Goal: Transaction & Acquisition: Book appointment/travel/reservation

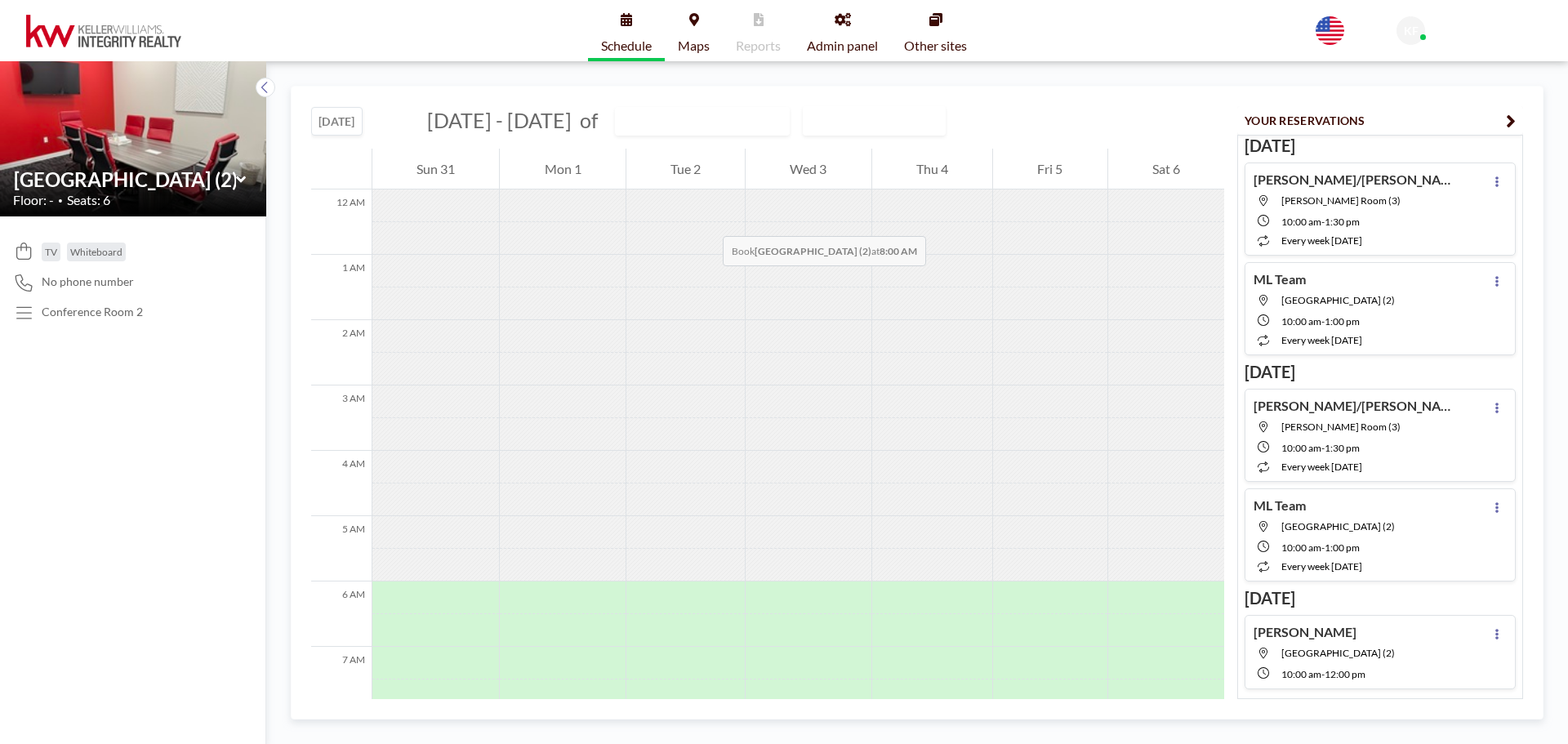
scroll to position [490, 0]
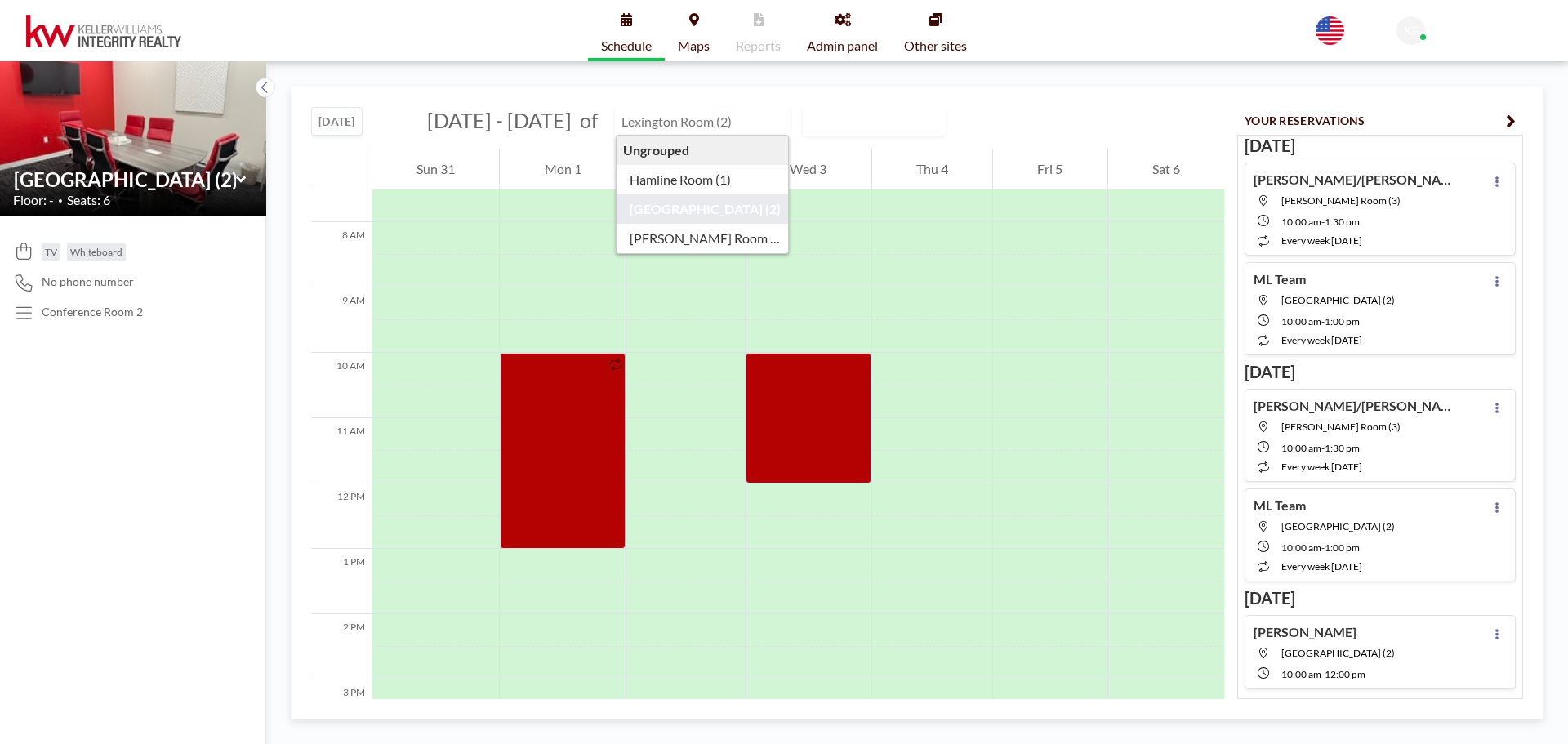
click at [729, 128] on input "text" at bounding box center [694, 121] width 157 height 27
type input "[PERSON_NAME] Room (3)"
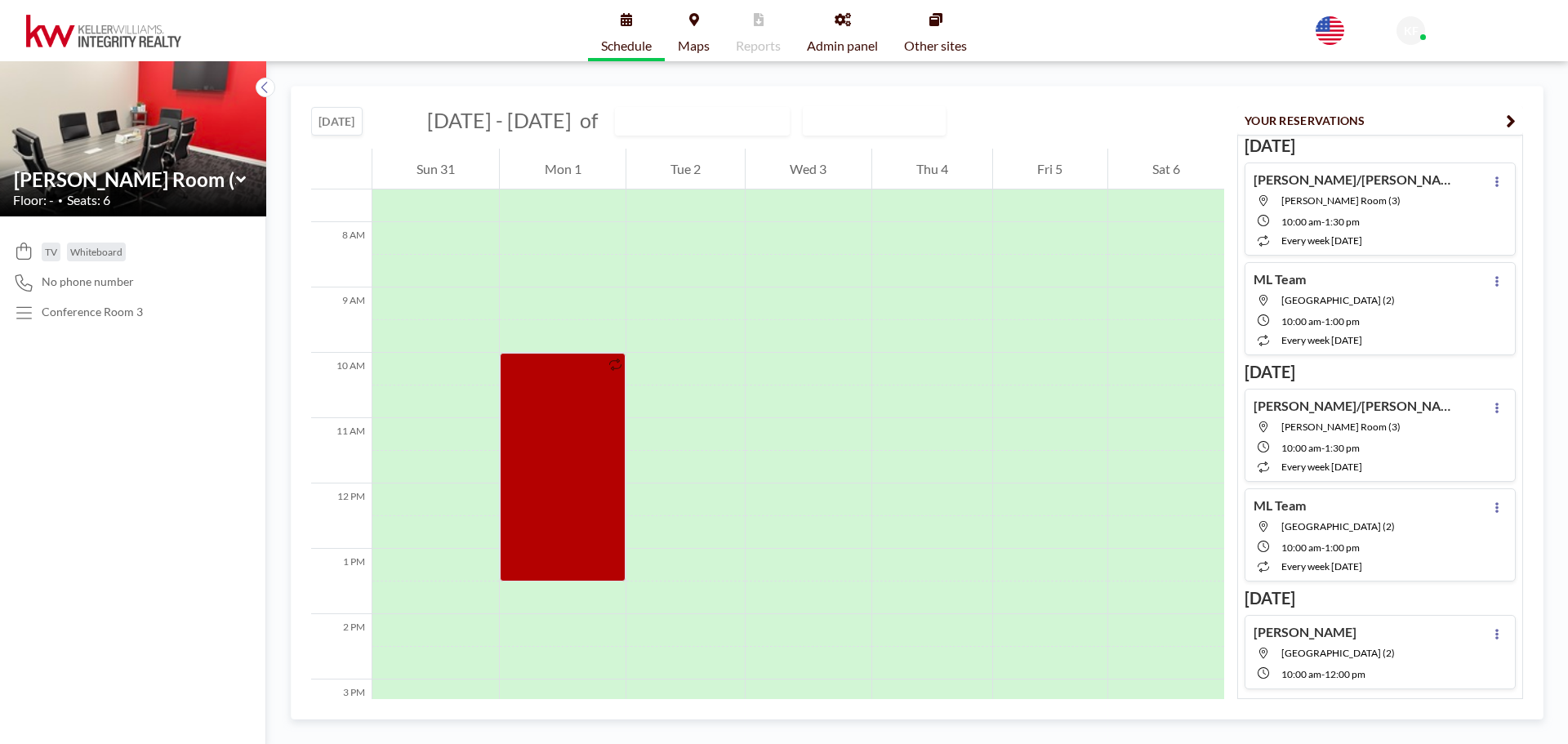
click at [345, 125] on button "[DATE]" at bounding box center [337, 121] width 51 height 28
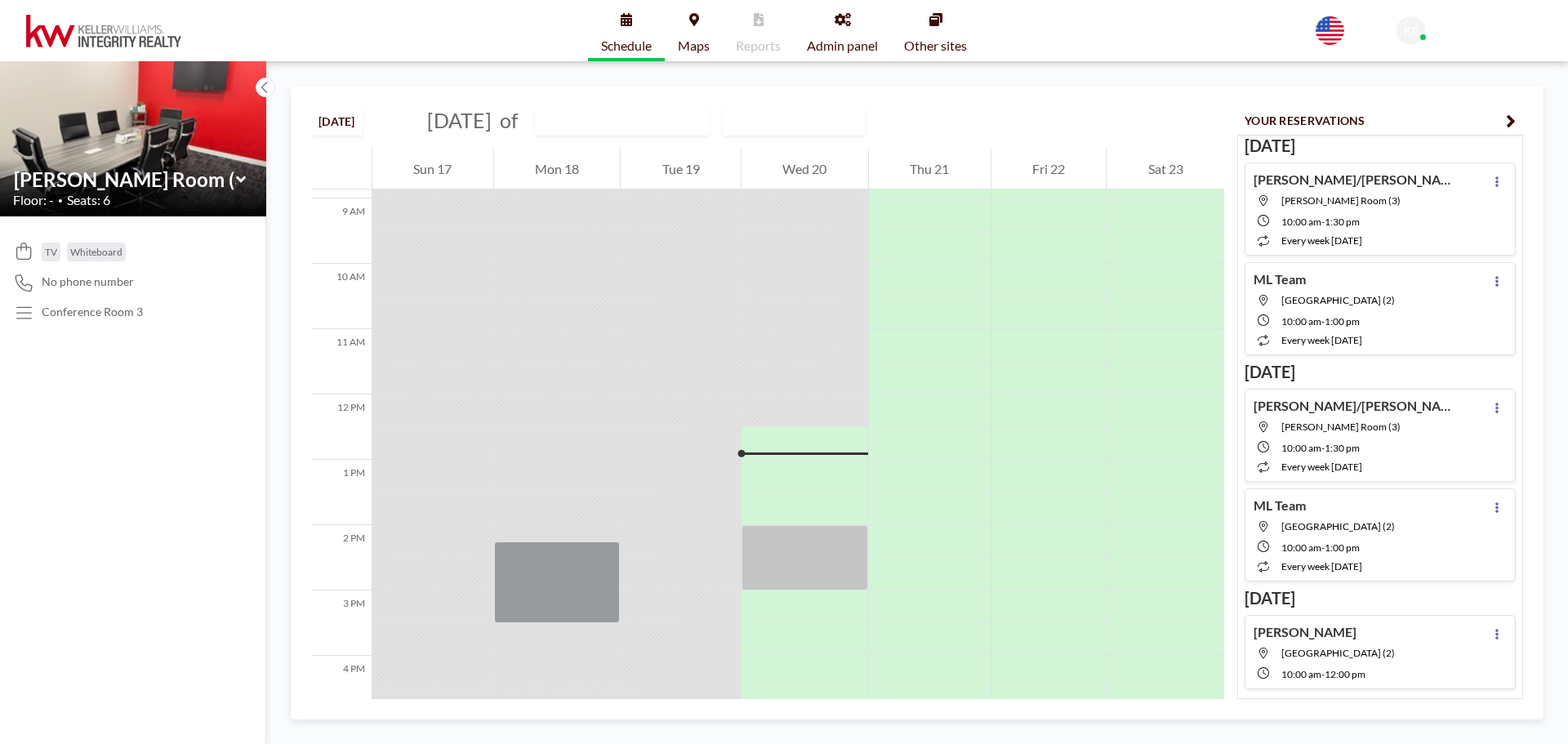
scroll to position [784, 0]
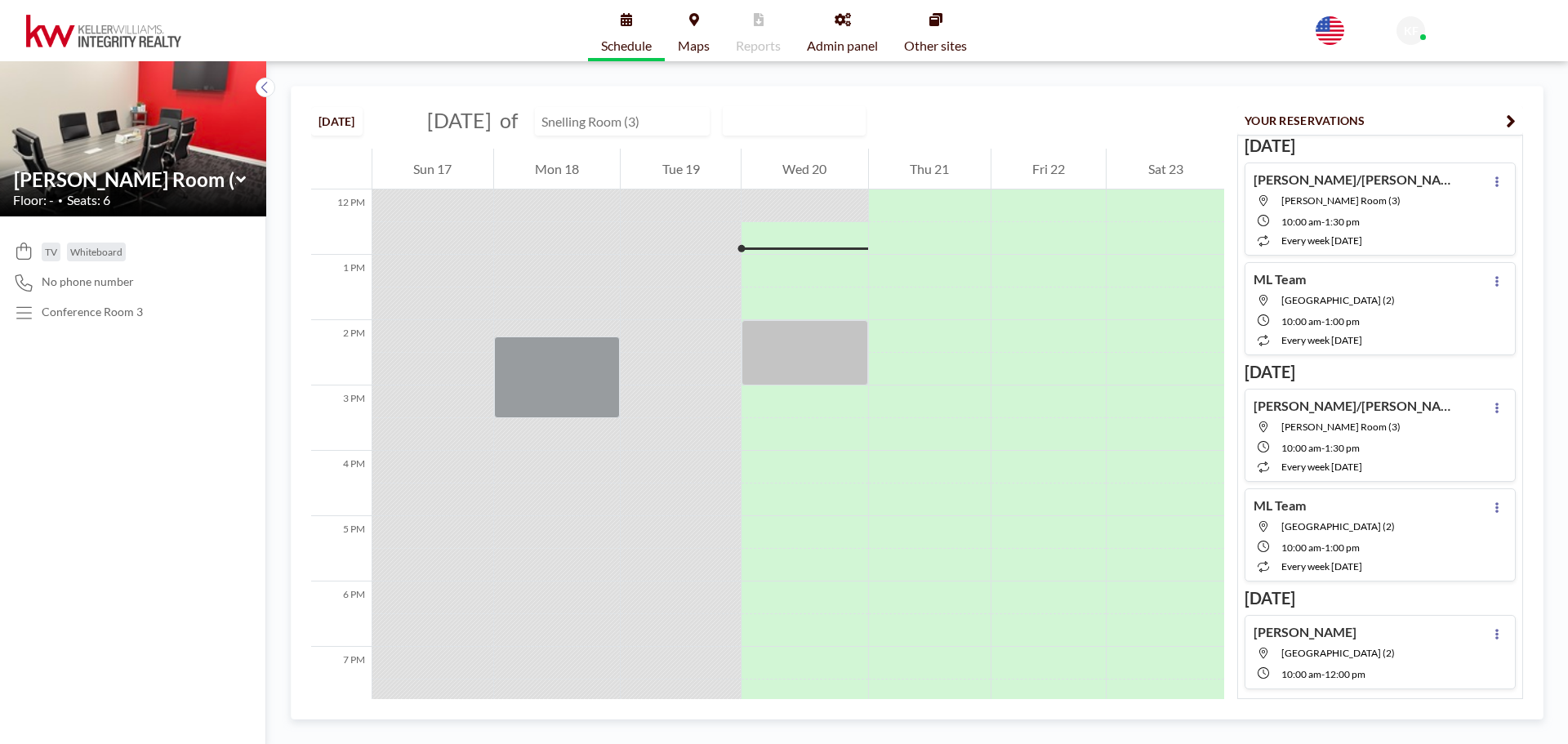
click at [601, 125] on input "text" at bounding box center [613, 121] width 157 height 27
type input "[GEOGRAPHIC_DATA] (2)"
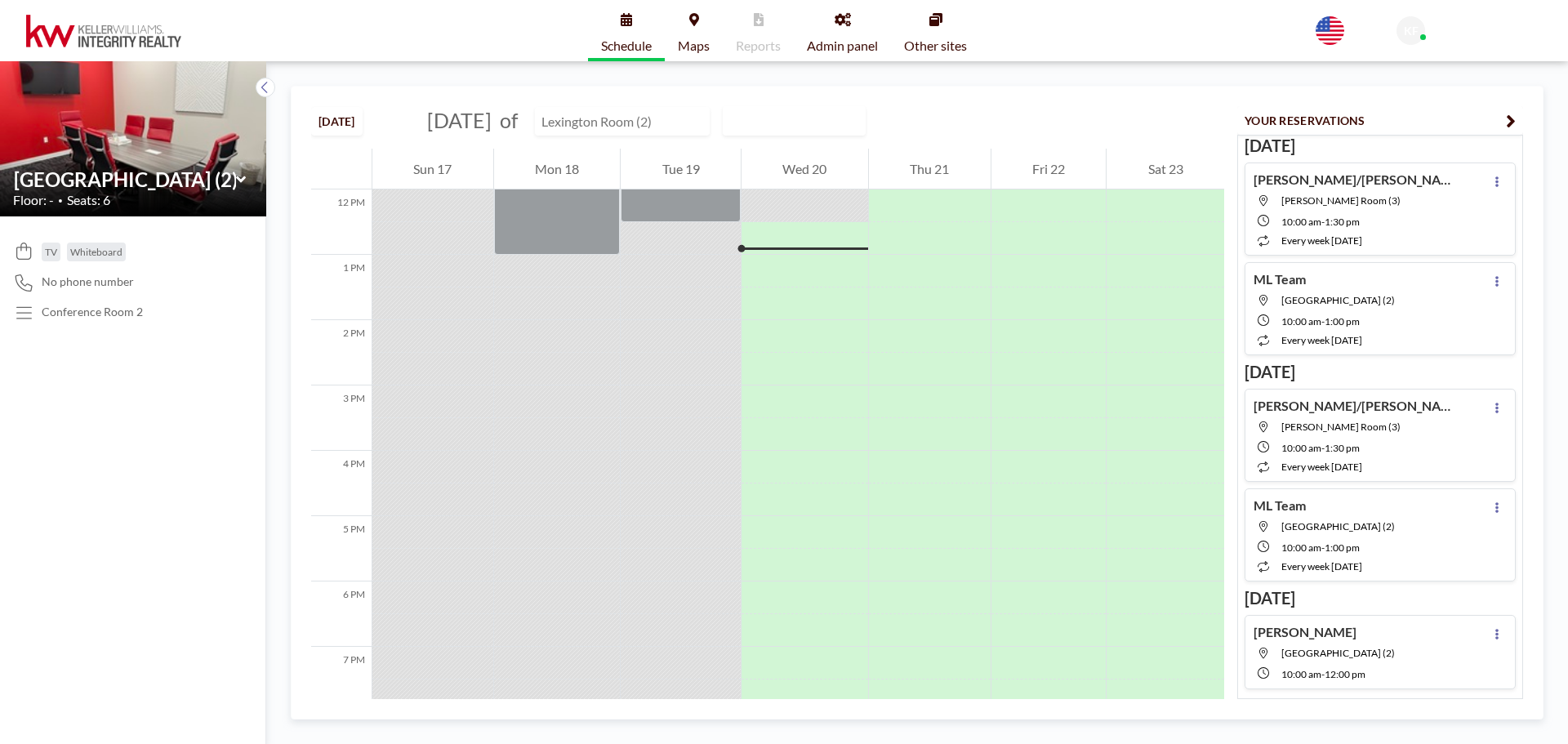
click at [692, 130] on input "text" at bounding box center [613, 121] width 157 height 27
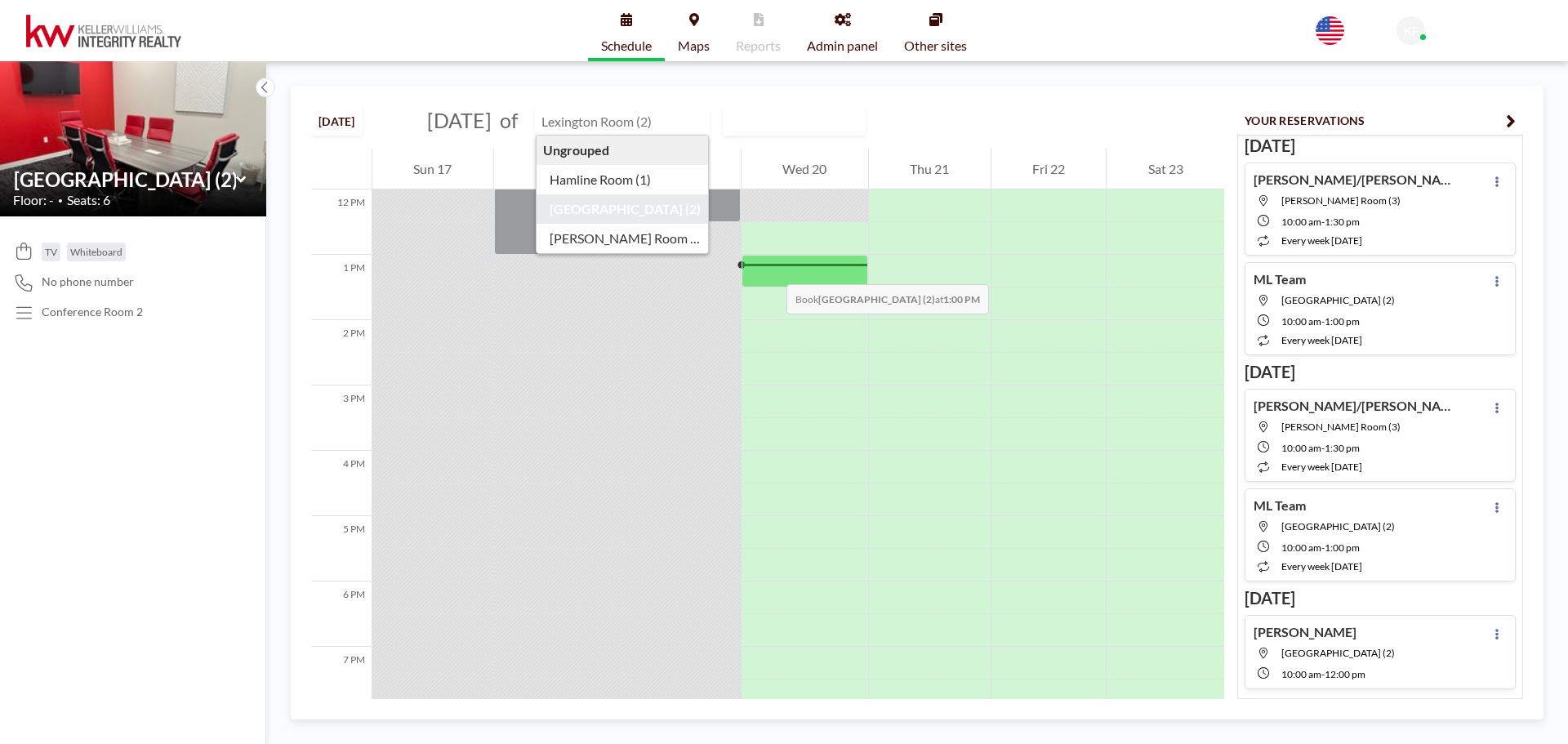
type input "[GEOGRAPHIC_DATA] (2)"
click at [770, 268] on div at bounding box center [805, 272] width 127 height 33
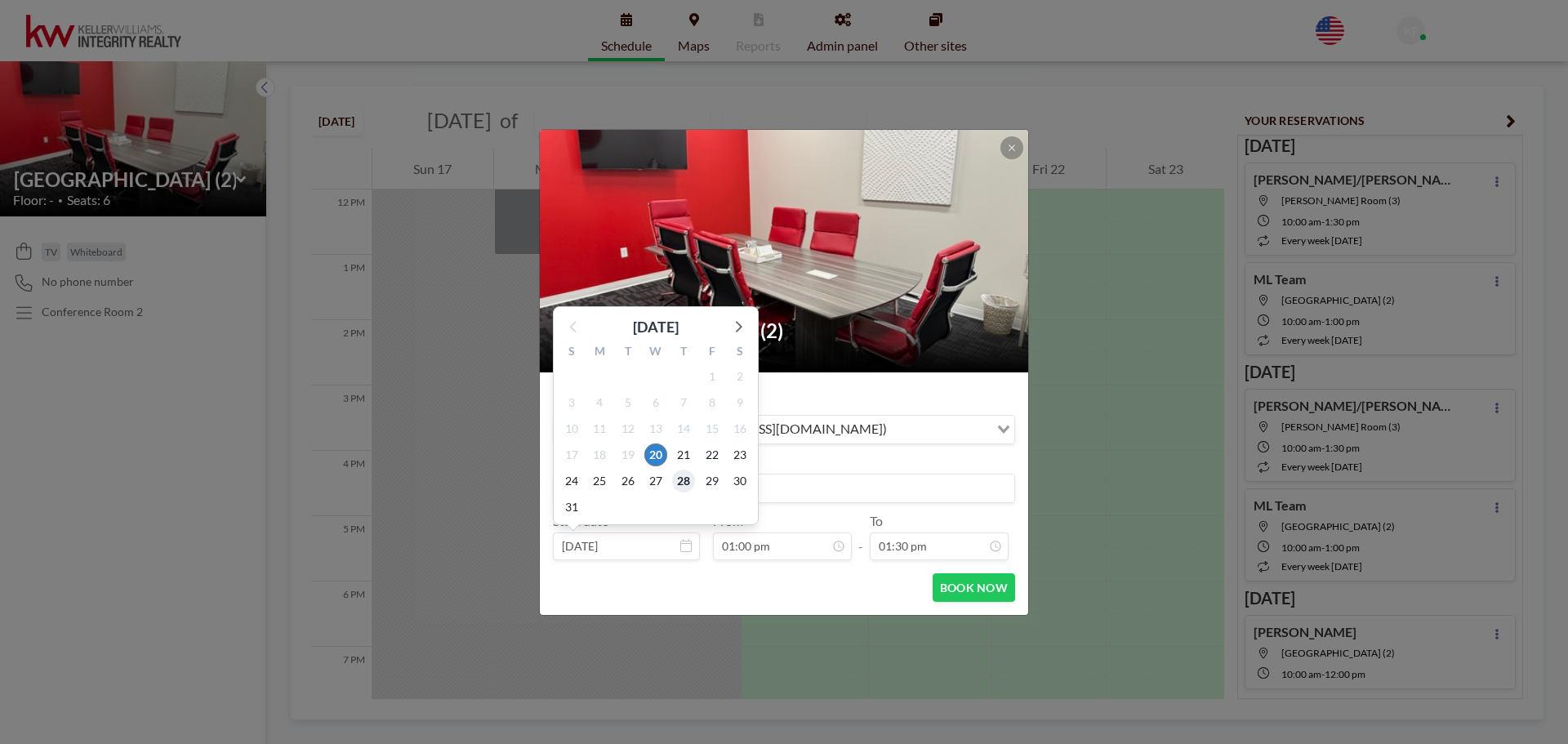
click at [689, 488] on span "28" at bounding box center [683, 481] width 23 height 23
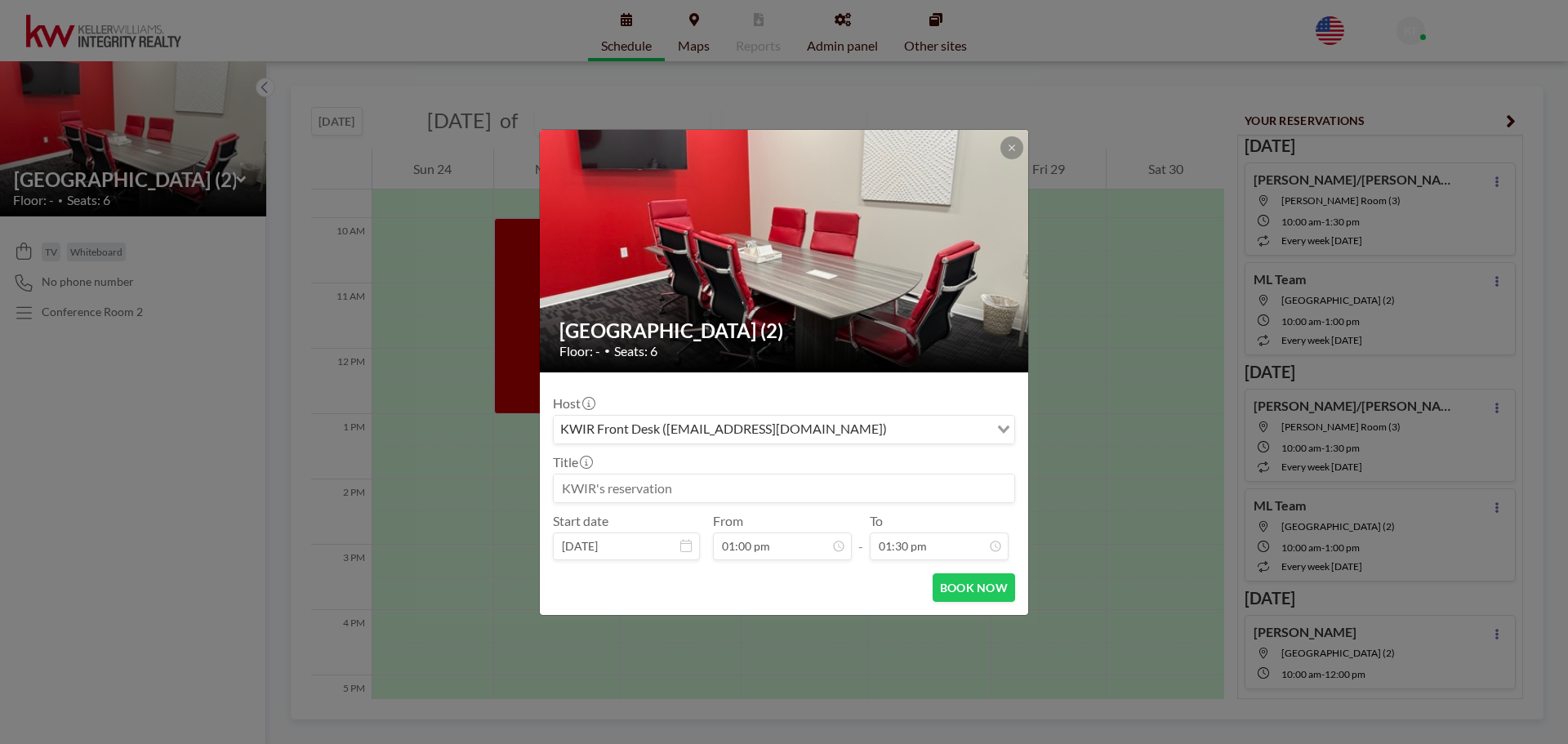
scroll to position [817, 0]
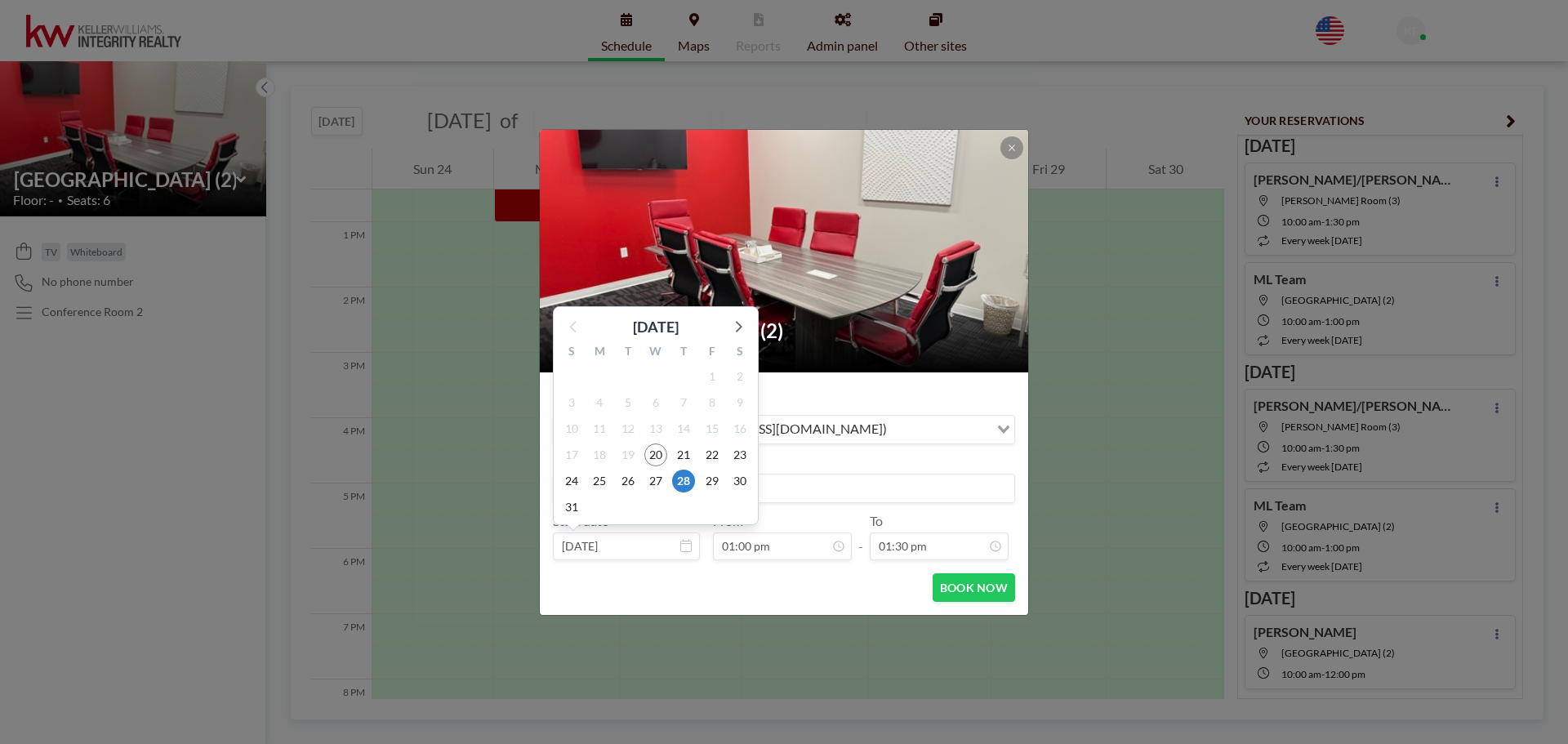
click at [642, 540] on input "[DATE]" at bounding box center [626, 547] width 147 height 28
click at [652, 453] on span "20" at bounding box center [656, 455] width 23 height 23
type input "[DATE]"
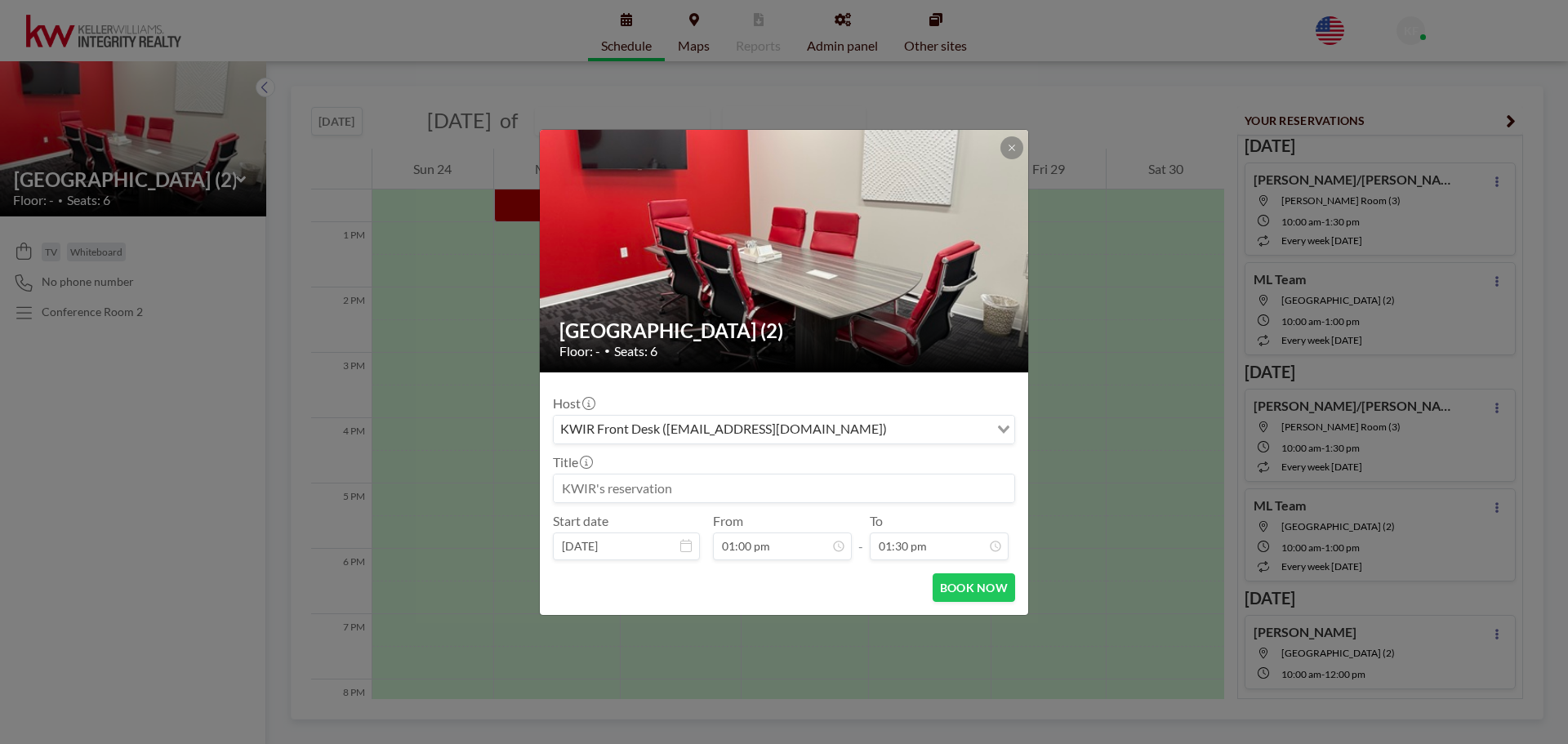
click at [654, 489] on input at bounding box center [784, 488] width 460 height 28
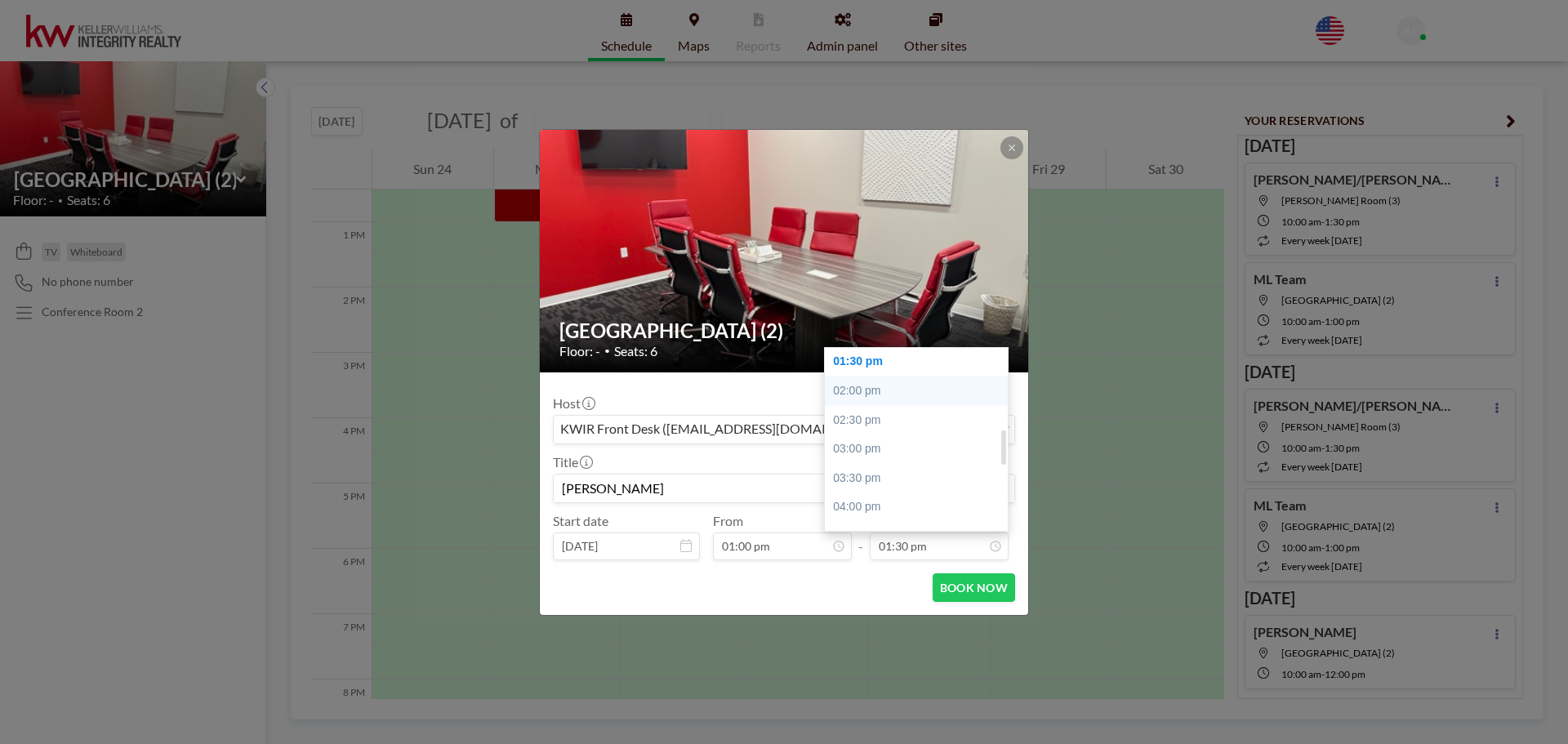
type input "[PERSON_NAME]"
click at [871, 378] on div "02:00 pm" at bounding box center [920, 392] width 191 height 29
click at [890, 541] on input "02:00 pm" at bounding box center [938, 547] width 138 height 28
click at [872, 421] on div "03:00 pm" at bounding box center [920, 420] width 191 height 29
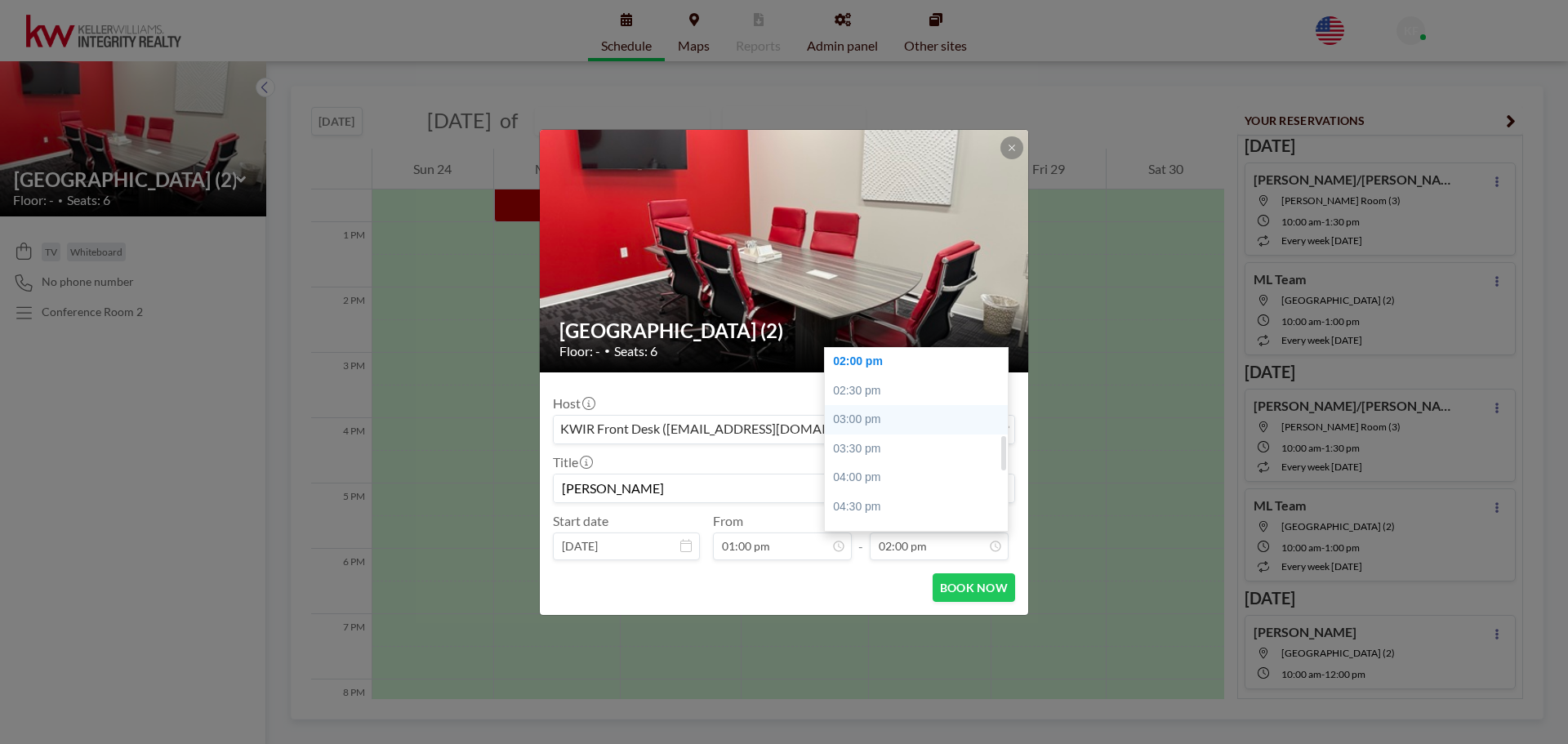
type input "03:00 pm"
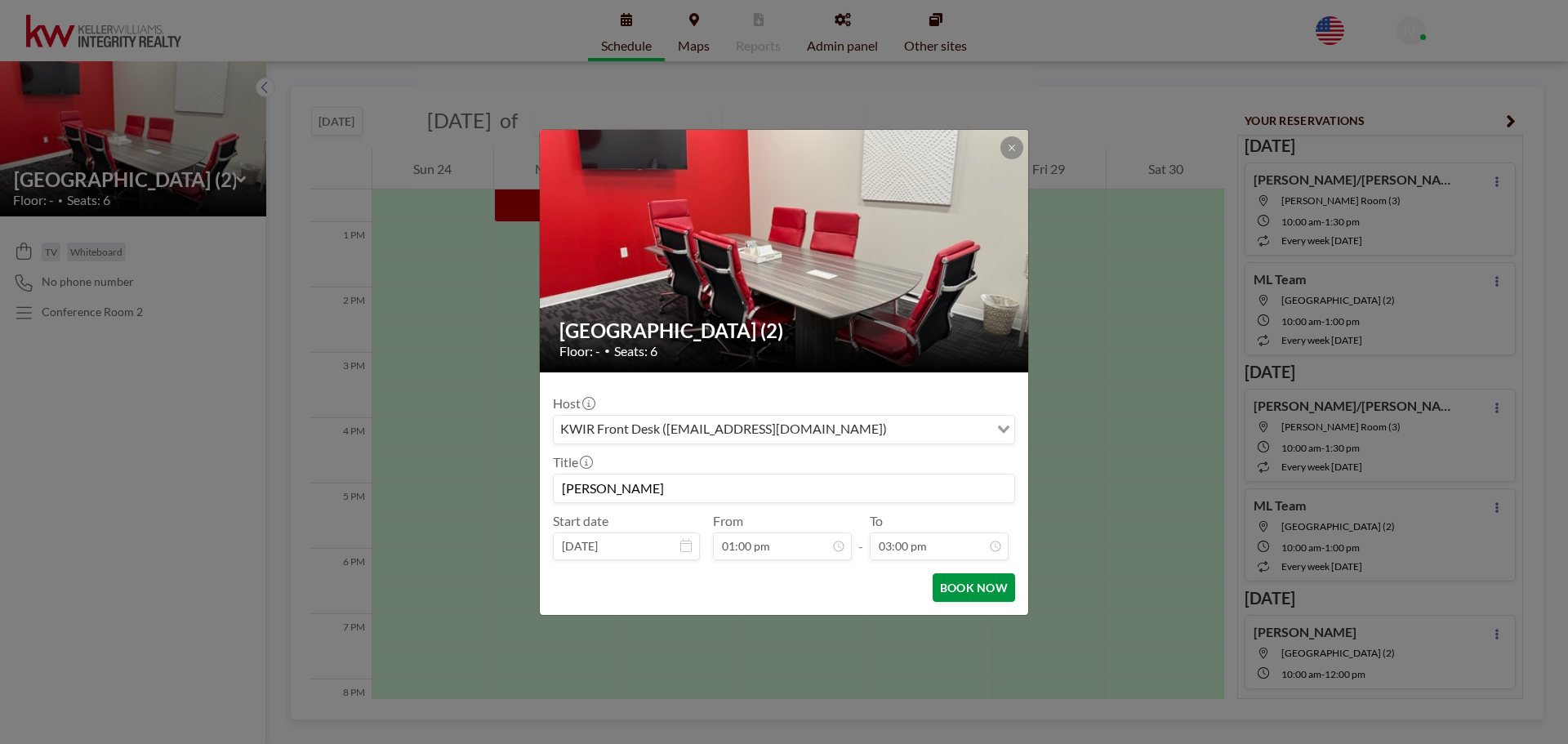
scroll to position [524, 0]
click at [968, 586] on button "BOOK NOW" at bounding box center [974, 587] width 83 height 28
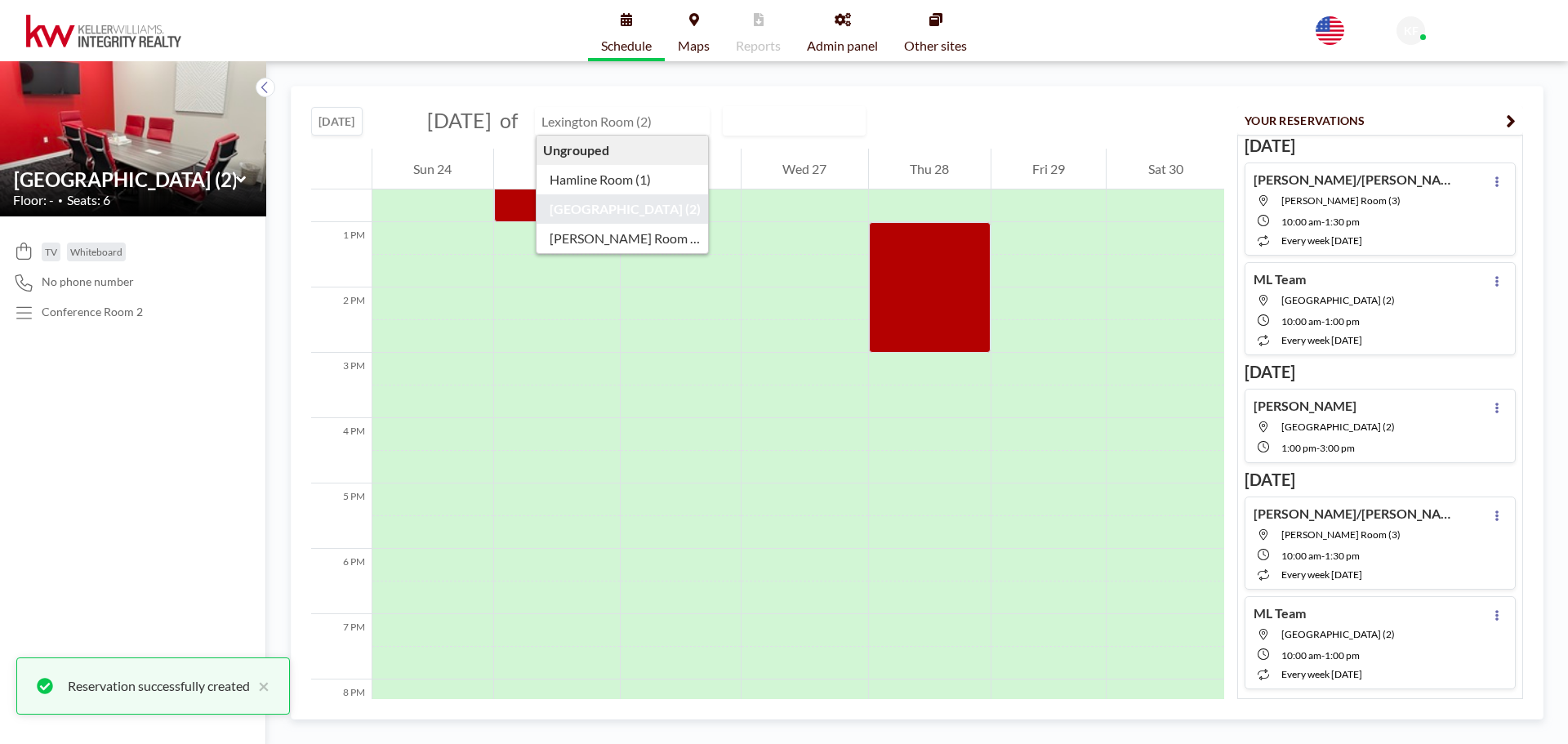
click at [676, 123] on input "text" at bounding box center [613, 121] width 157 height 27
type input "Hamline Room (1)"
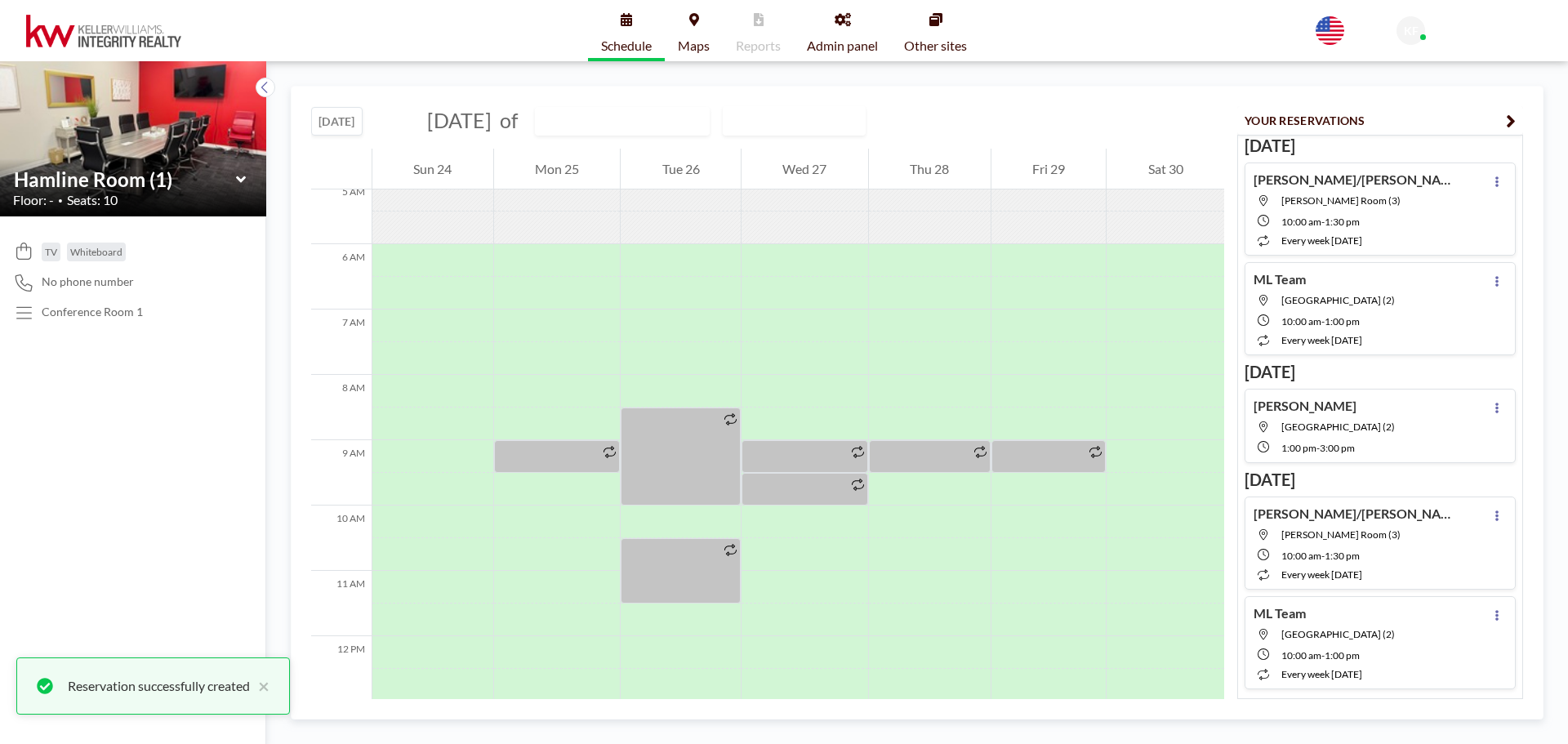
scroll to position [490, 0]
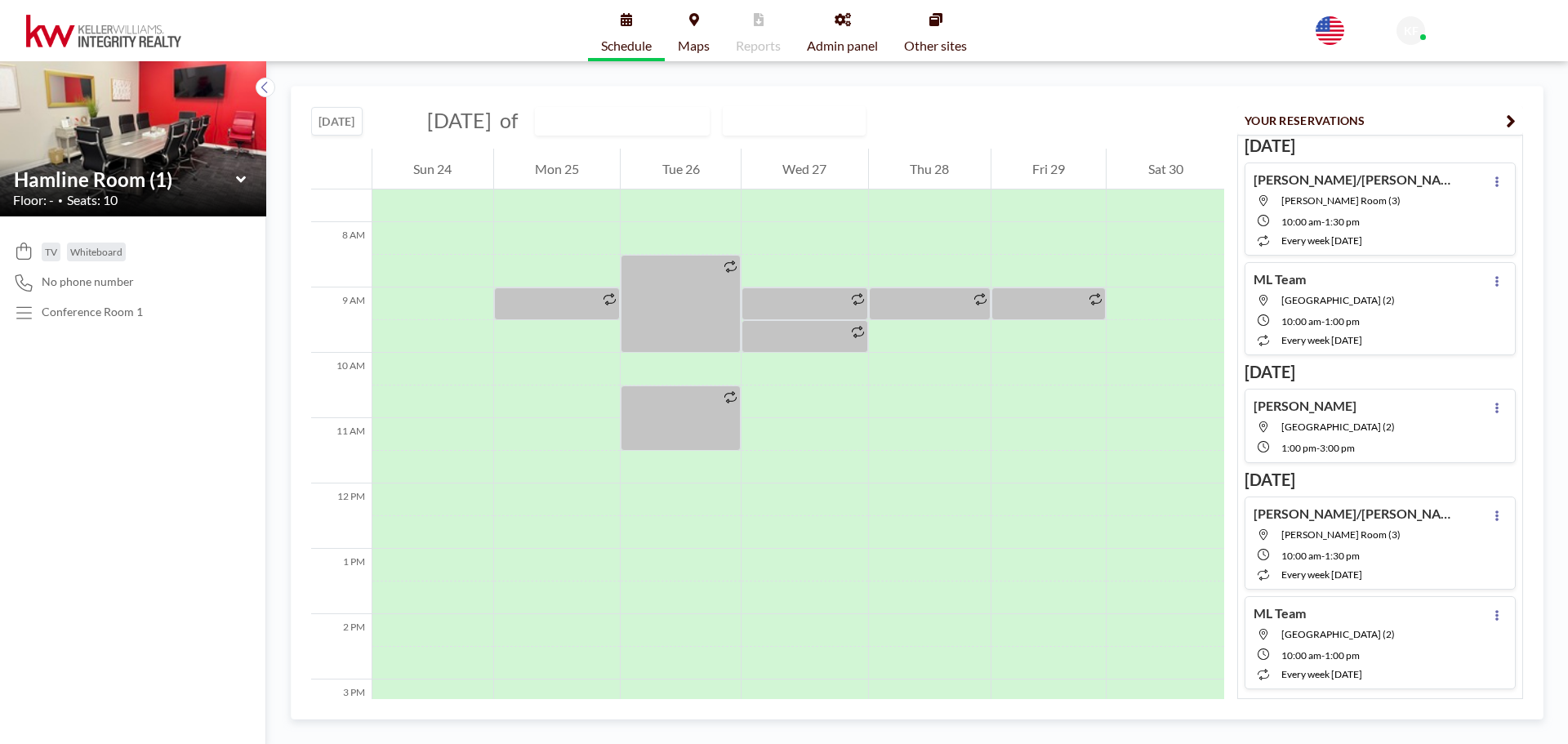
click at [348, 115] on button "[DATE]" at bounding box center [337, 121] width 51 height 28
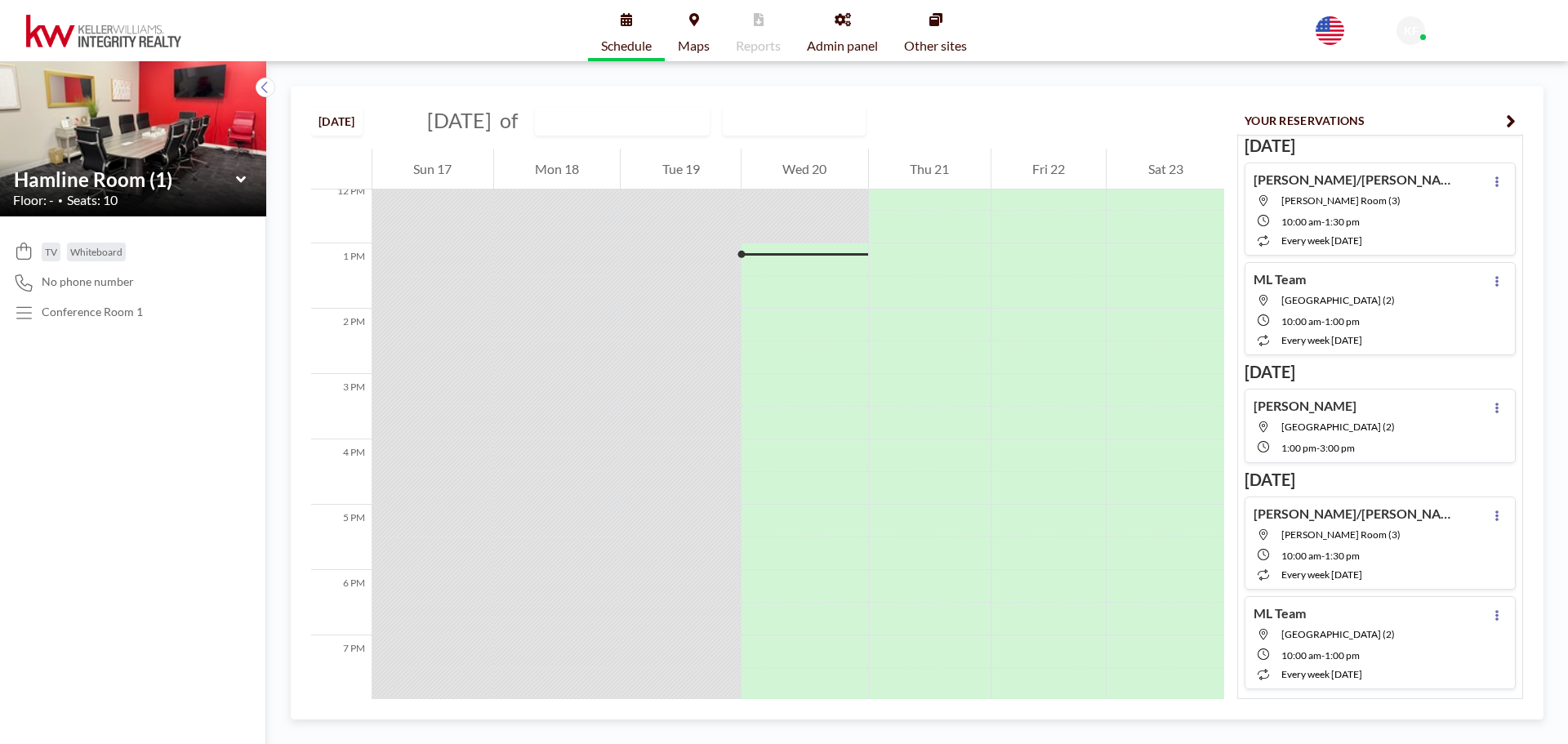
scroll to position [817, 0]
click at [806, 242] on div at bounding box center [805, 243] width 127 height 20
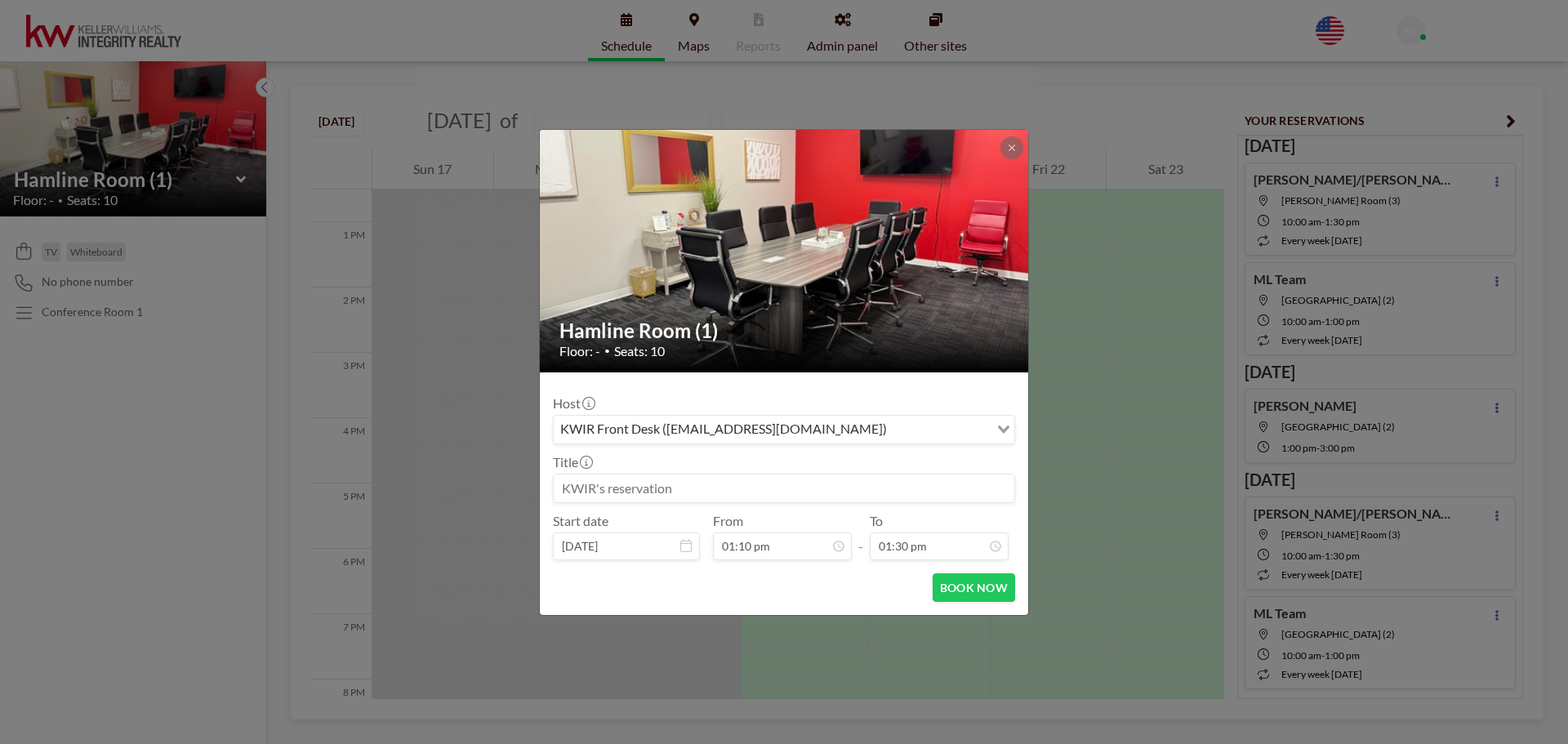
click at [593, 516] on label "Start date" at bounding box center [580, 521] width 56 height 17
click at [595, 485] on input at bounding box center [784, 488] width 460 height 28
type input "Workshop [DATE]"
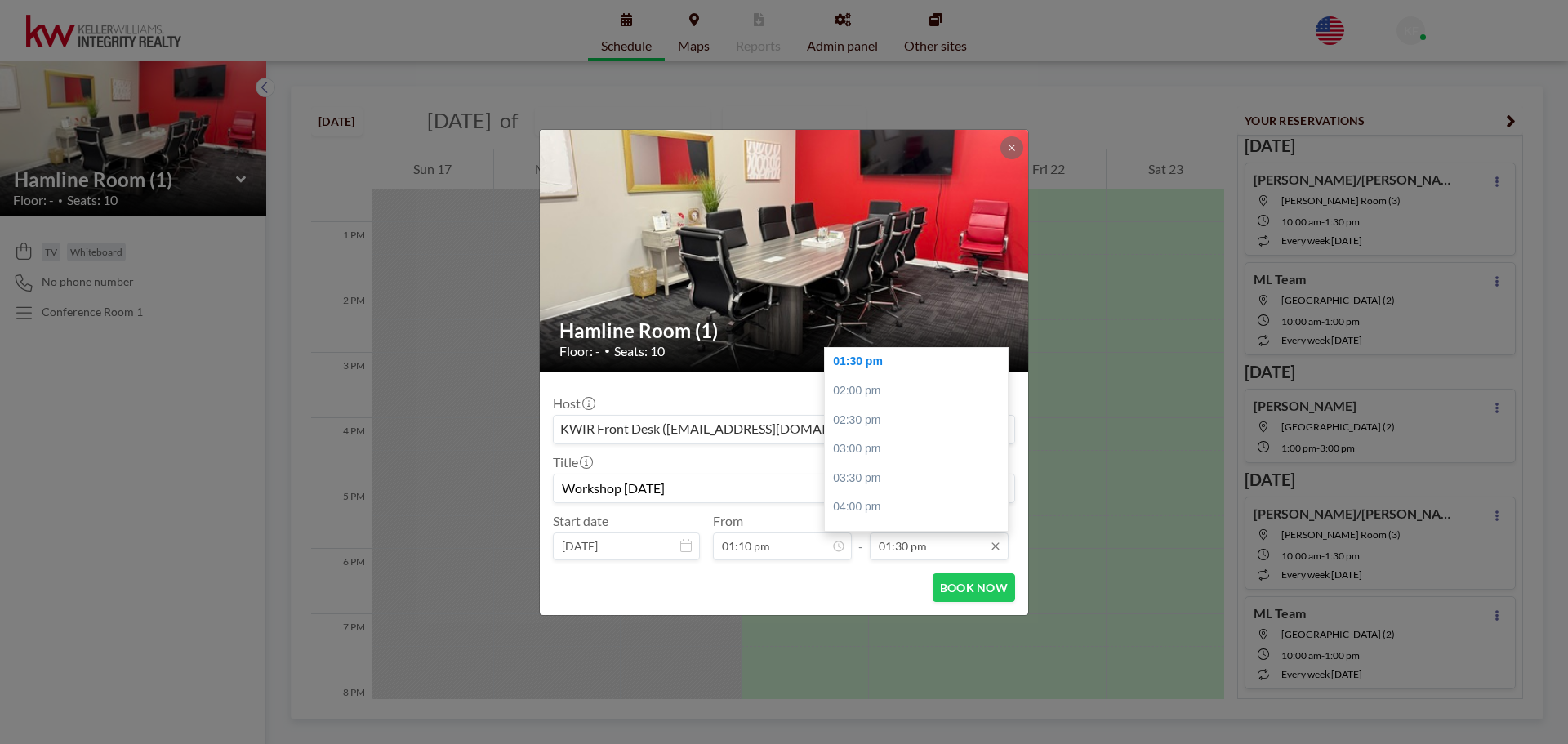
click at [936, 548] on input "01:30 pm" at bounding box center [938, 547] width 138 height 28
click at [928, 418] on div "02:30 pm" at bounding box center [920, 421] width 191 height 29
type input "02:30 pm"
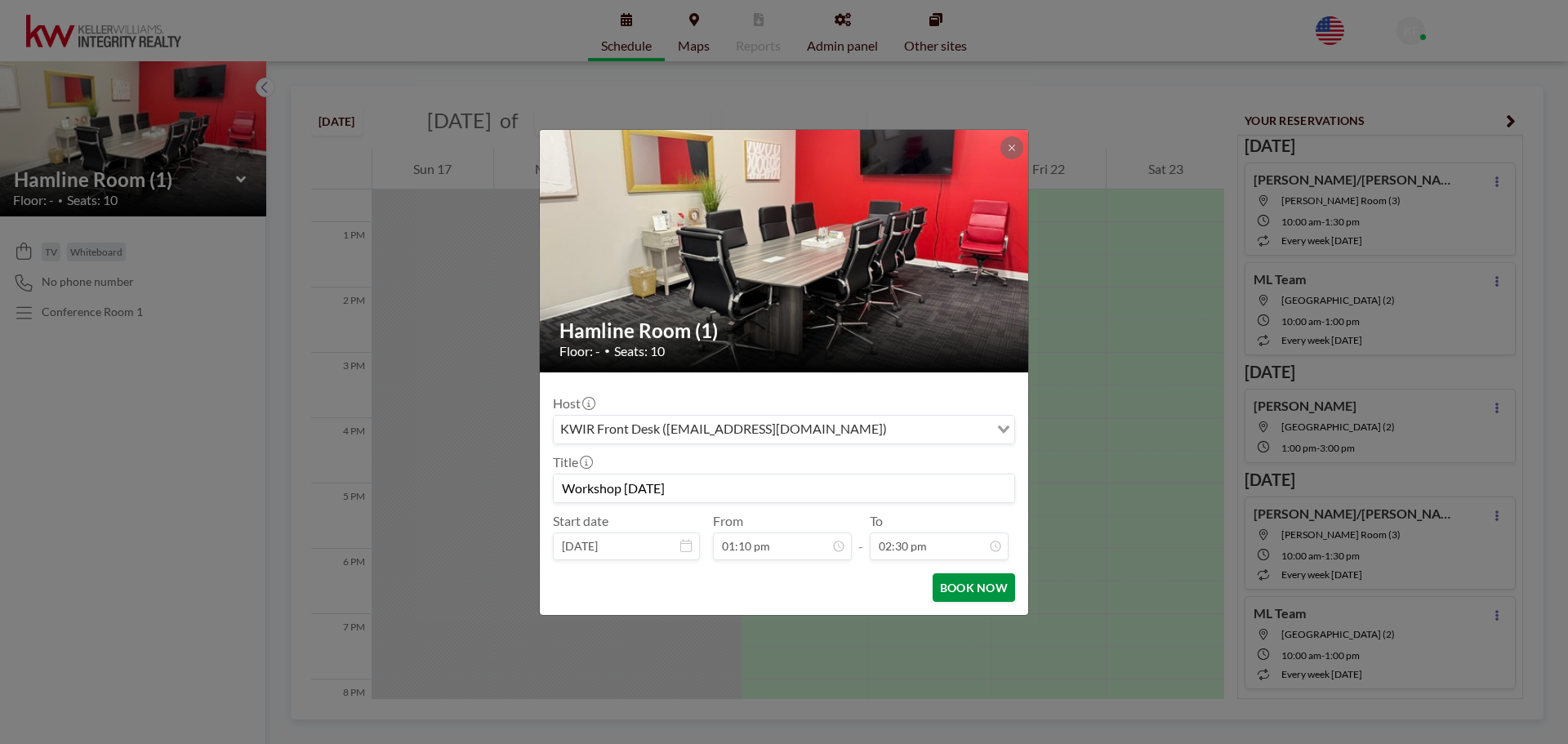
click at [987, 590] on button "BOOK NOW" at bounding box center [974, 587] width 83 height 28
